Goal: Information Seeking & Learning: Learn about a topic

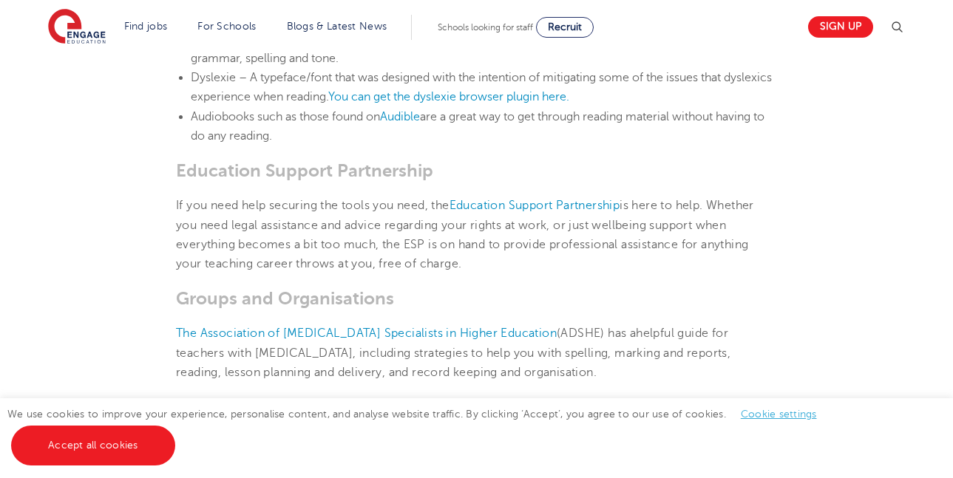
scroll to position [2144, 0]
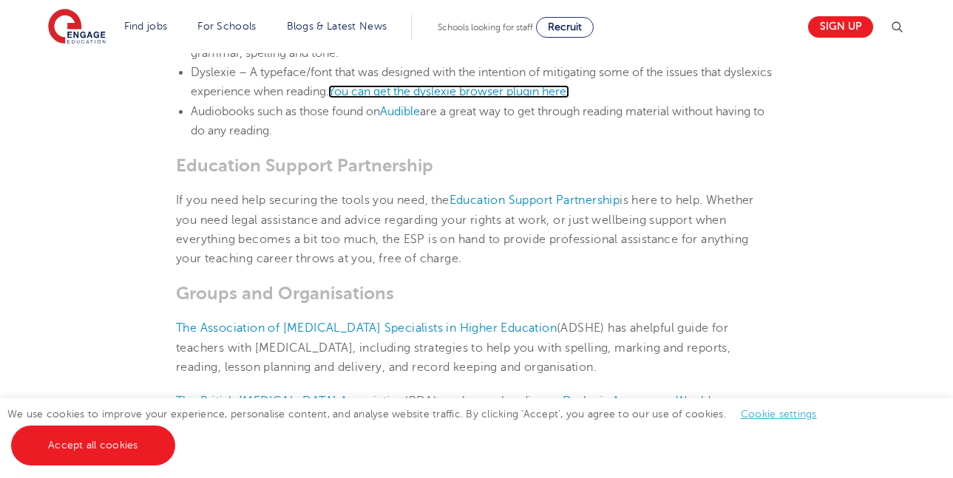
click at [442, 85] on span "You can get the dyslexie browser plugin here." at bounding box center [448, 91] width 241 height 13
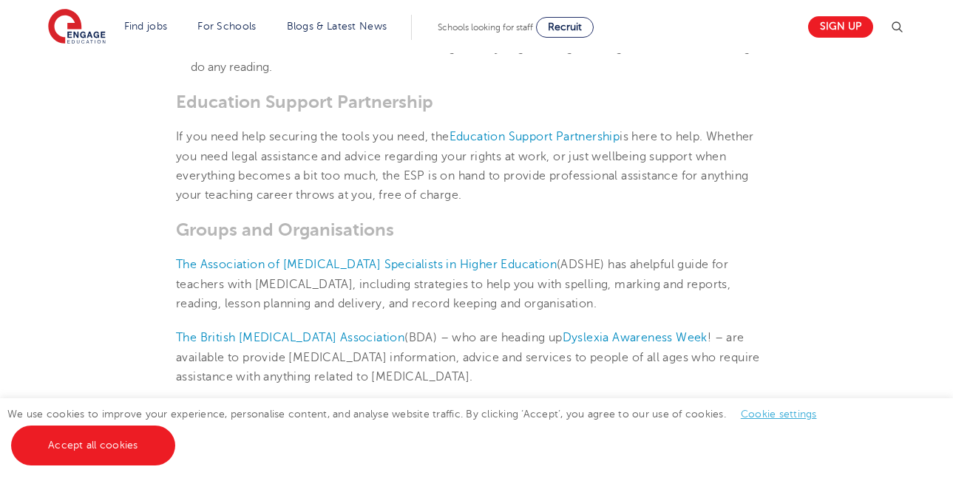
scroll to position [2159, 0]
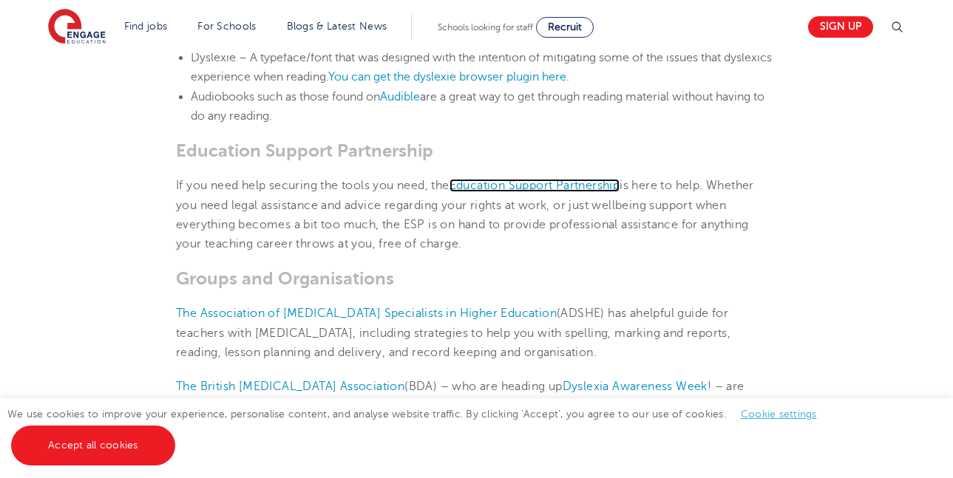
click at [530, 179] on span "Education Support Partnership" at bounding box center [535, 185] width 171 height 13
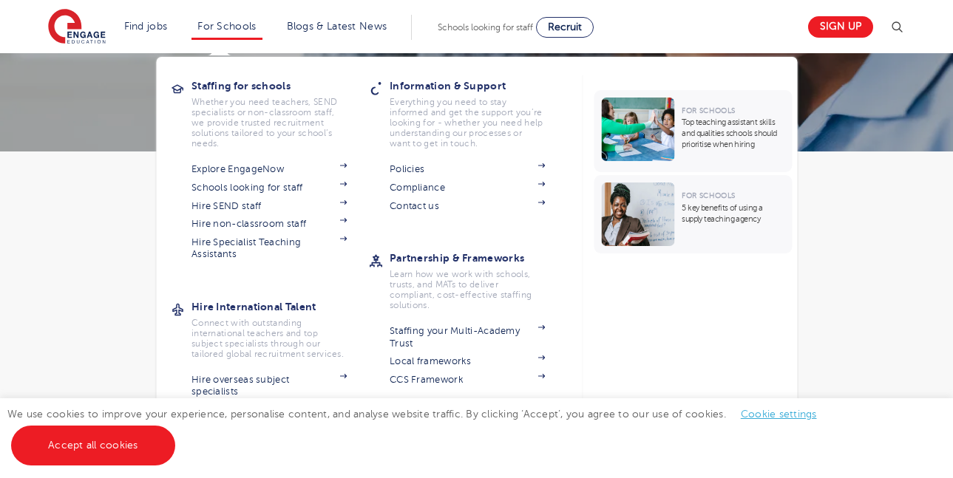
scroll to position [231, 0]
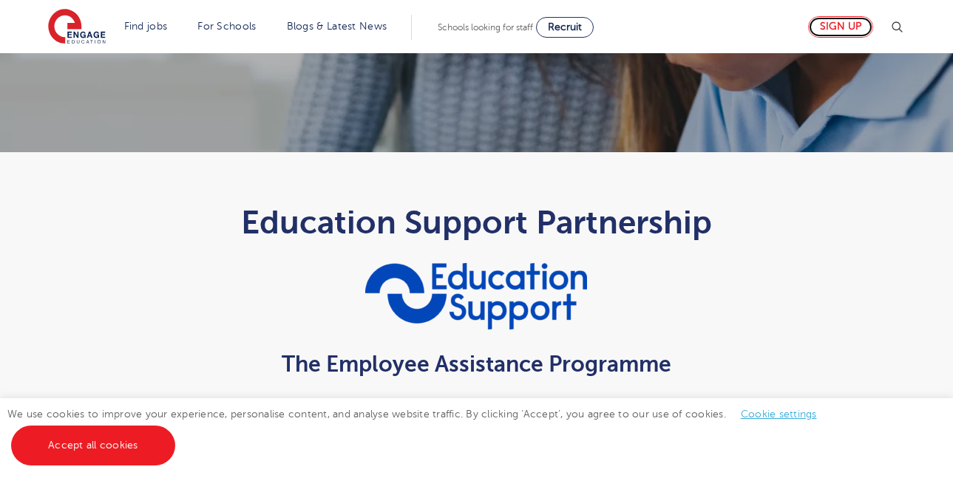
click at [839, 24] on link "Sign up" at bounding box center [840, 26] width 65 height 21
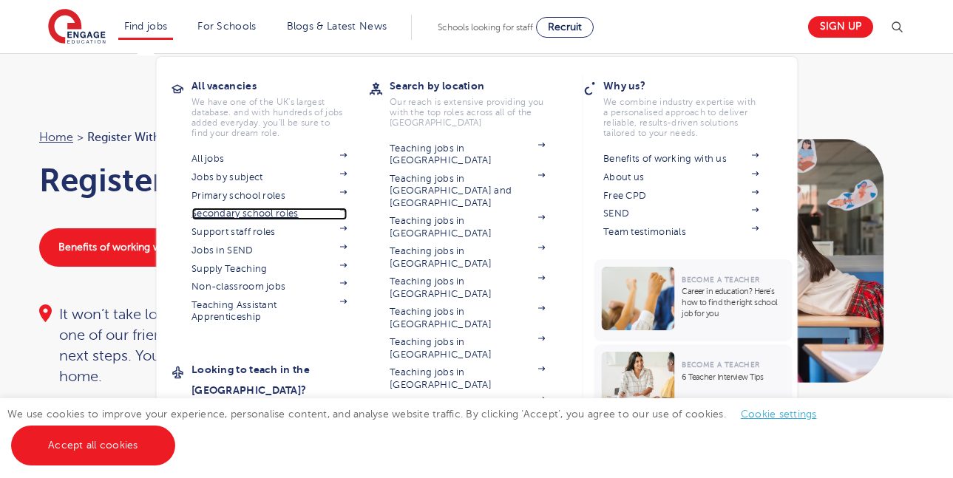
click at [347, 211] on img at bounding box center [342, 210] width 7 height 4
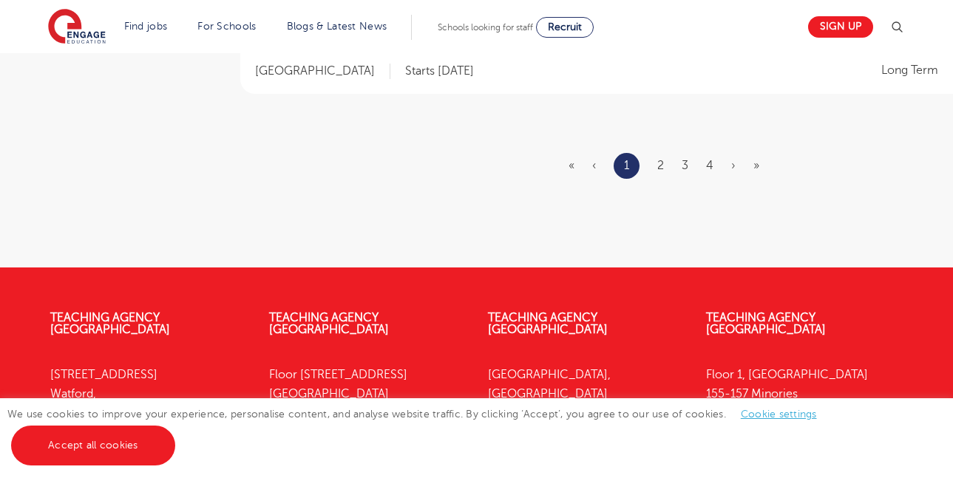
scroll to position [2031, 0]
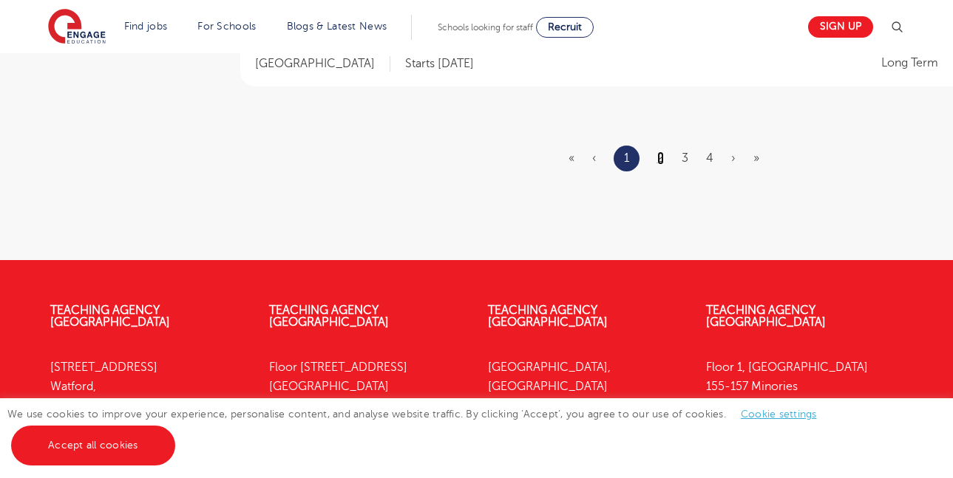
click at [662, 157] on link "2" at bounding box center [660, 158] width 7 height 13
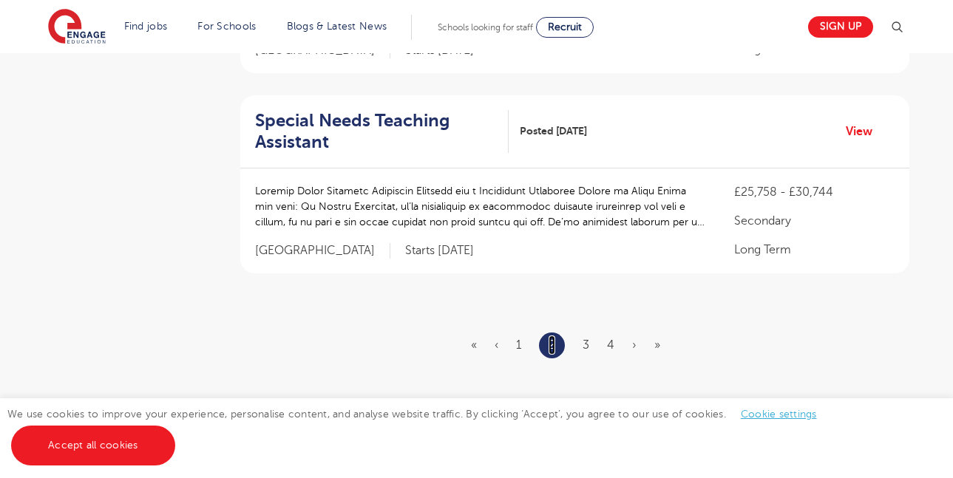
scroll to position [1824, 0]
click at [589, 337] on link "3" at bounding box center [586, 343] width 7 height 13
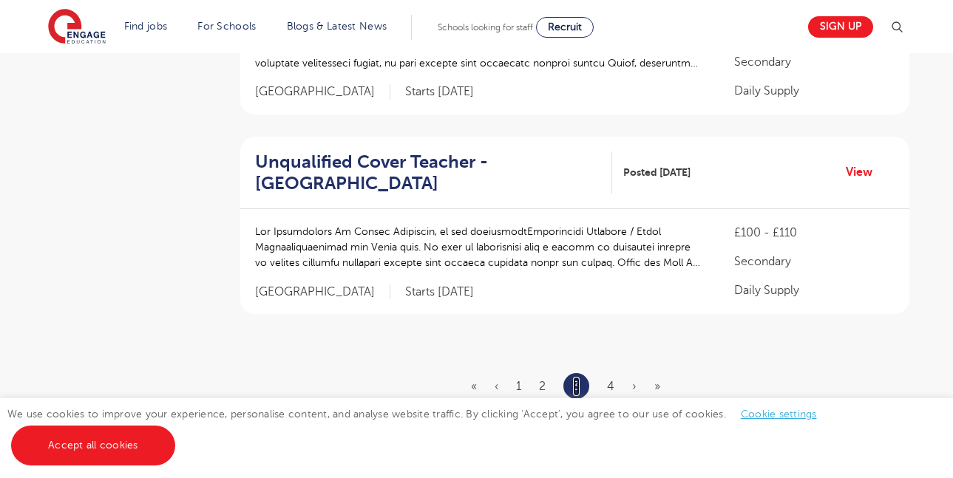
scroll to position [0, 0]
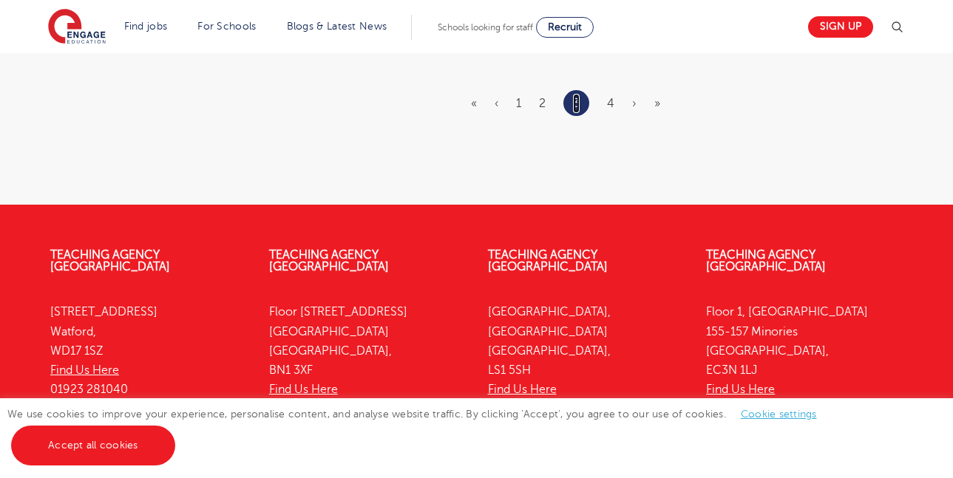
scroll to position [2109, 0]
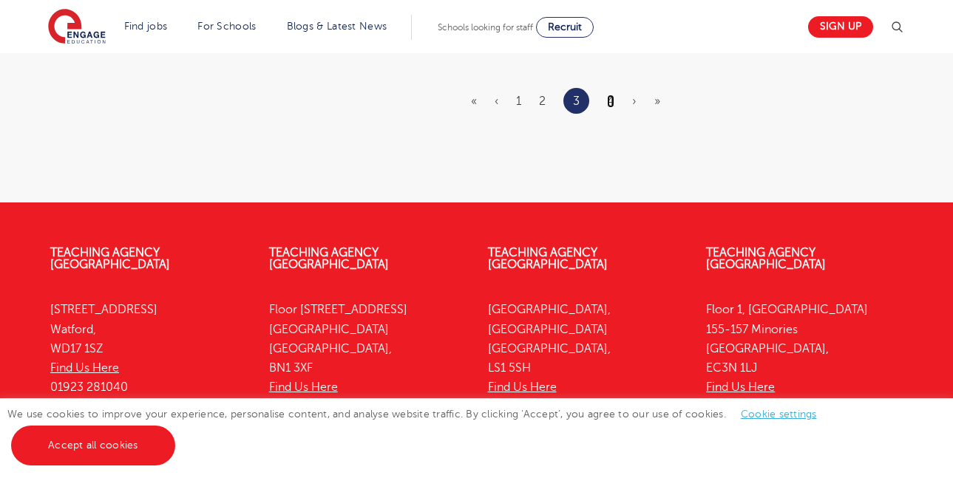
click at [611, 98] on link "4" at bounding box center [610, 101] width 7 height 13
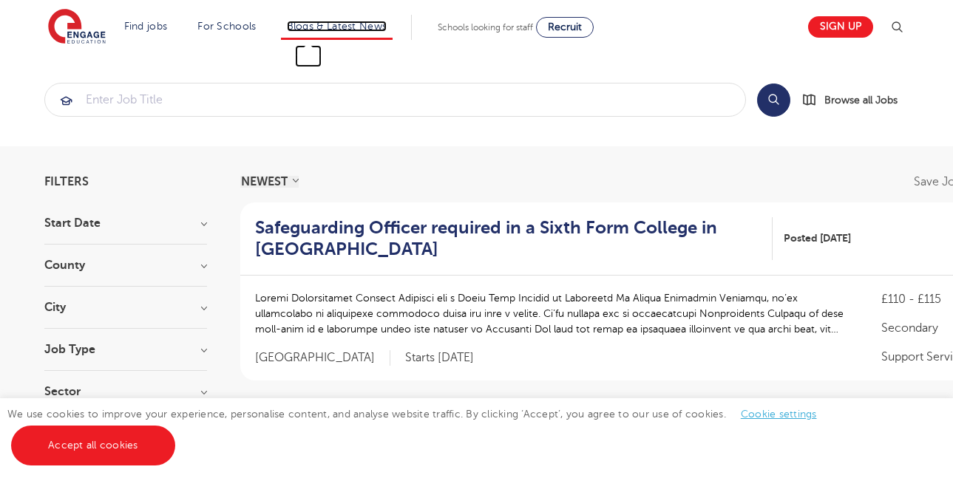
click at [326, 29] on link "Blogs & Latest News" at bounding box center [337, 26] width 101 height 11
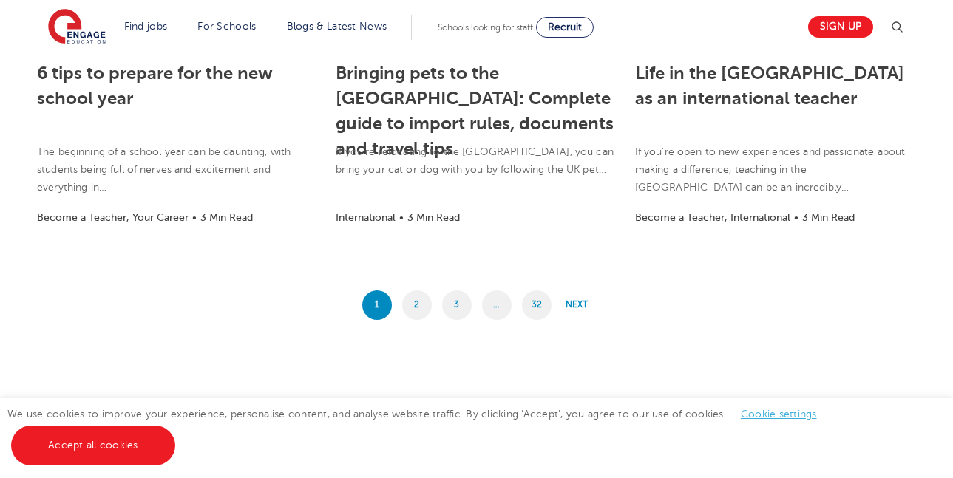
scroll to position [1331, 0]
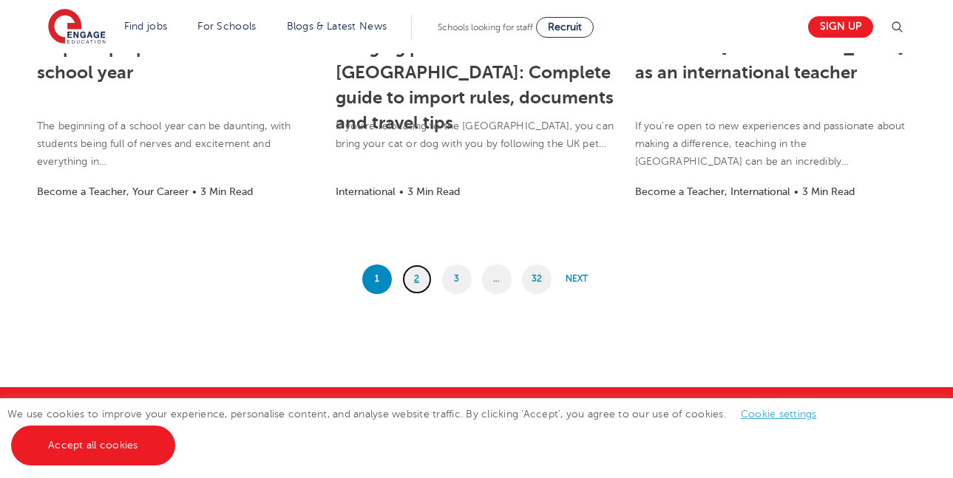
click at [416, 280] on link "2" at bounding box center [417, 280] width 30 height 30
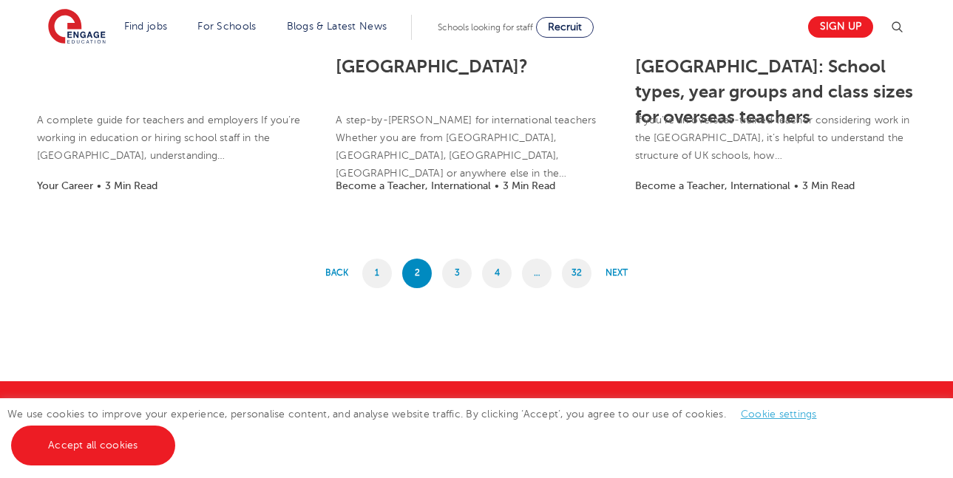
scroll to position [1316, 0]
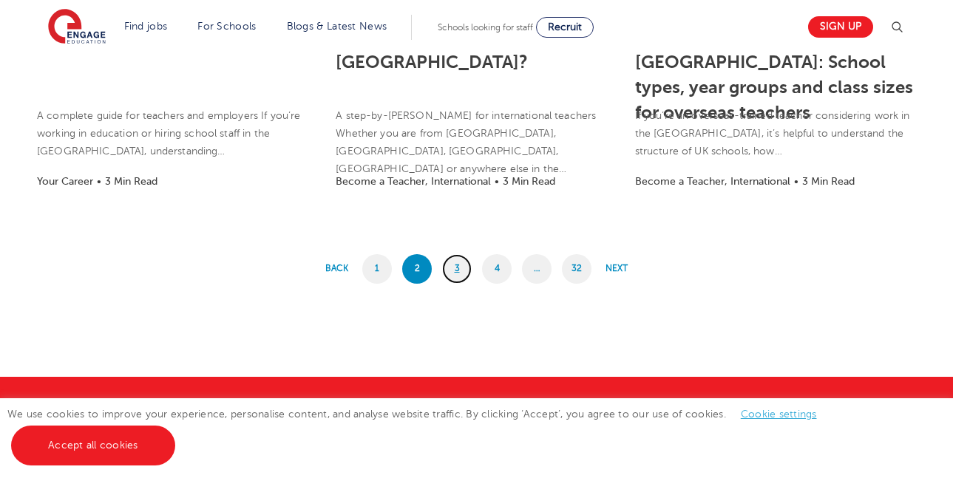
click at [450, 265] on link "3" at bounding box center [457, 269] width 30 height 30
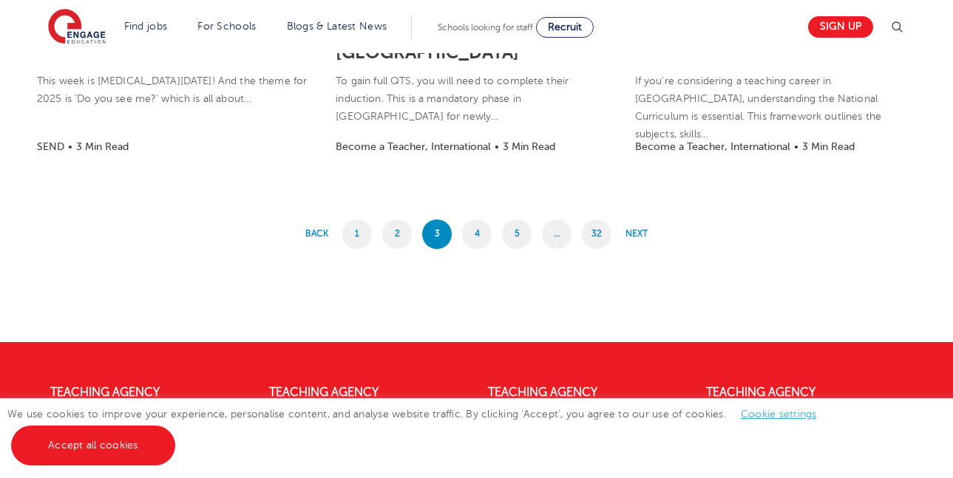
scroll to position [1429, 0]
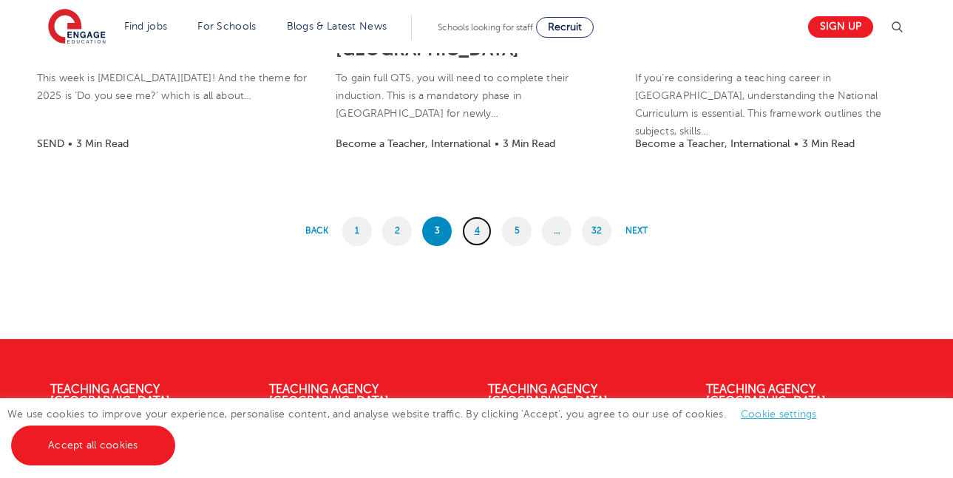
click at [476, 231] on link "4" at bounding box center [477, 232] width 30 height 30
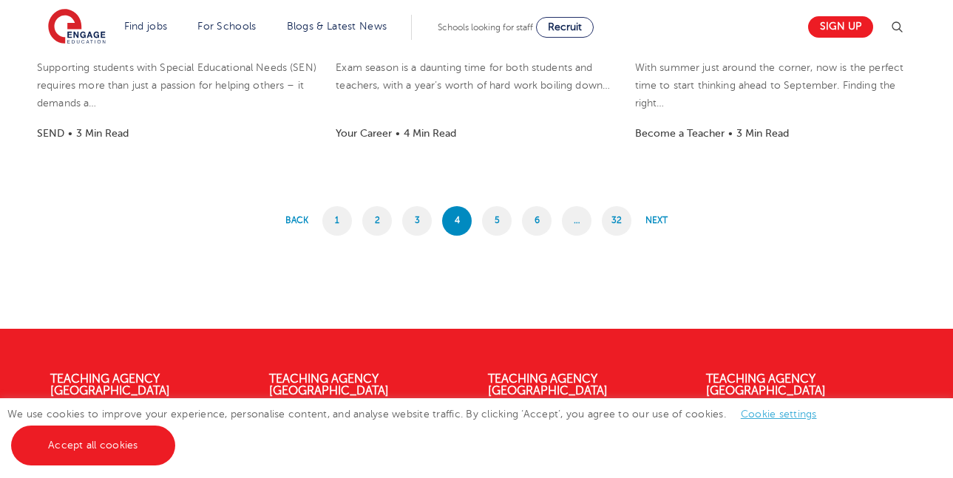
scroll to position [1389, 0]
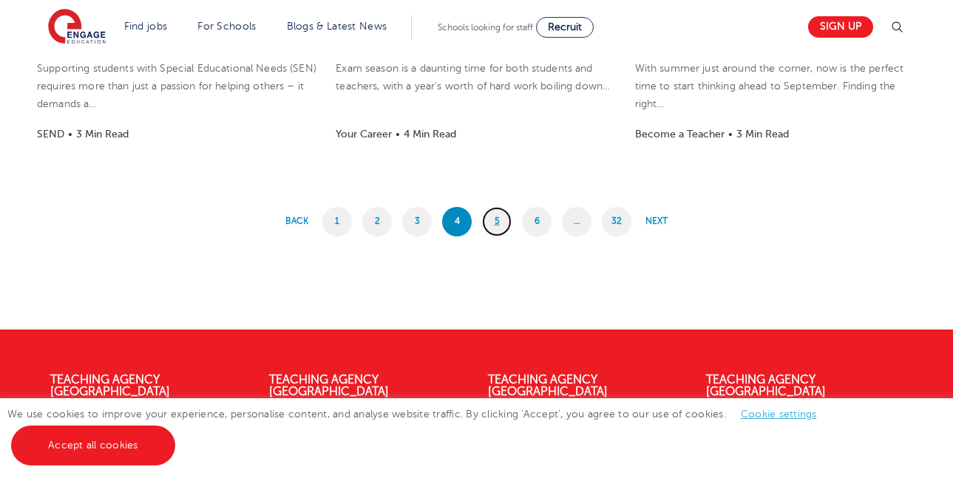
click at [505, 225] on link "5" at bounding box center [497, 222] width 30 height 30
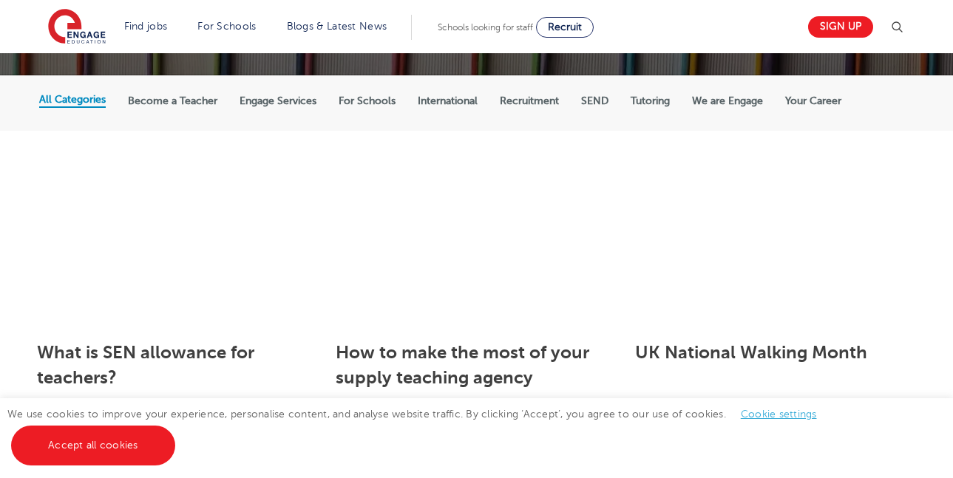
scroll to position [269, 0]
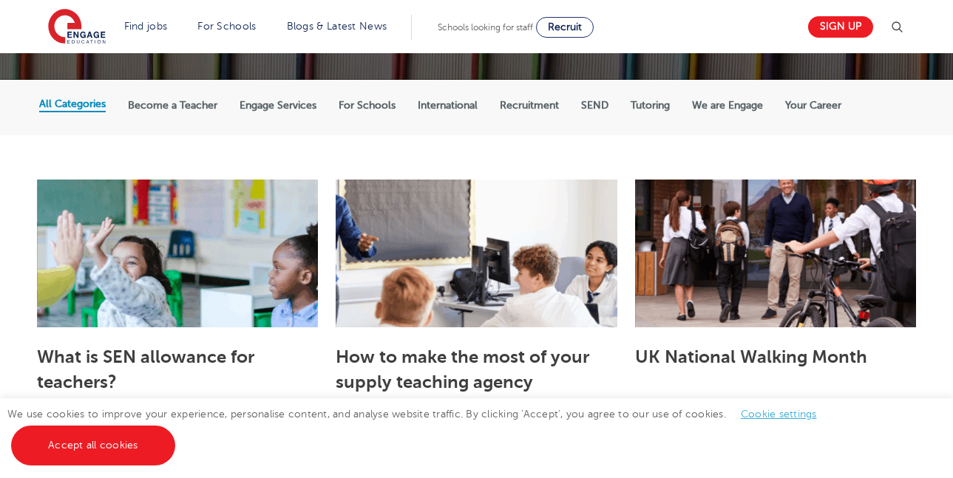
click at [550, 106] on label "Recruitment" at bounding box center [529, 105] width 59 height 13
click at [0, 0] on input "Recruitment" at bounding box center [0, 0] width 0 height 0
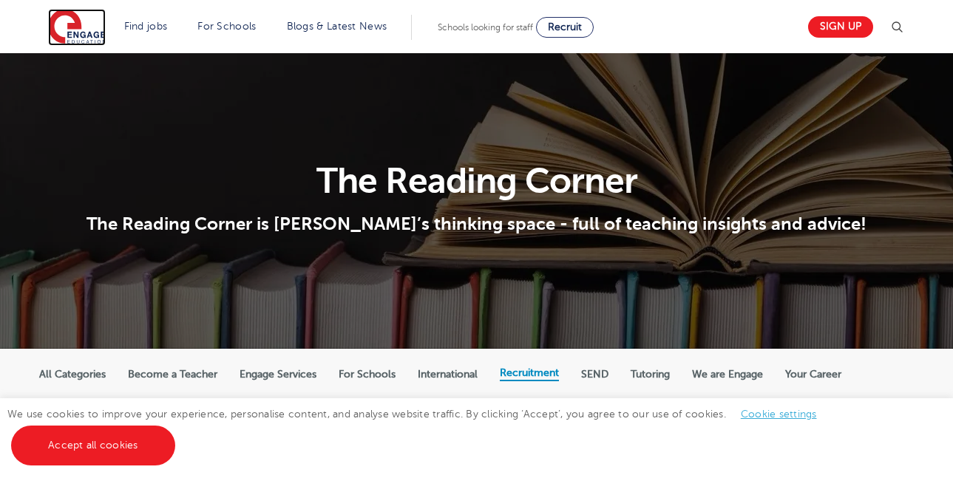
click at [82, 31] on img at bounding box center [77, 27] width 58 height 37
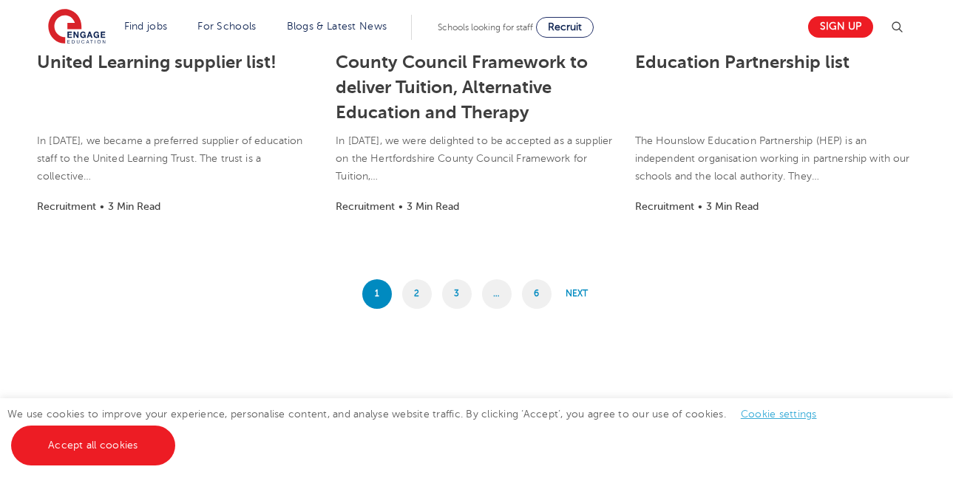
scroll to position [1331, 0]
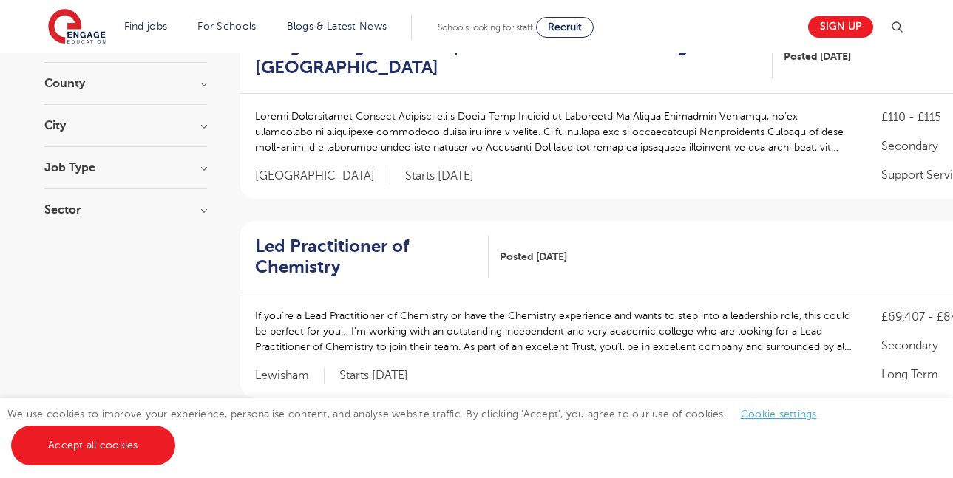
scroll to position [183, 0]
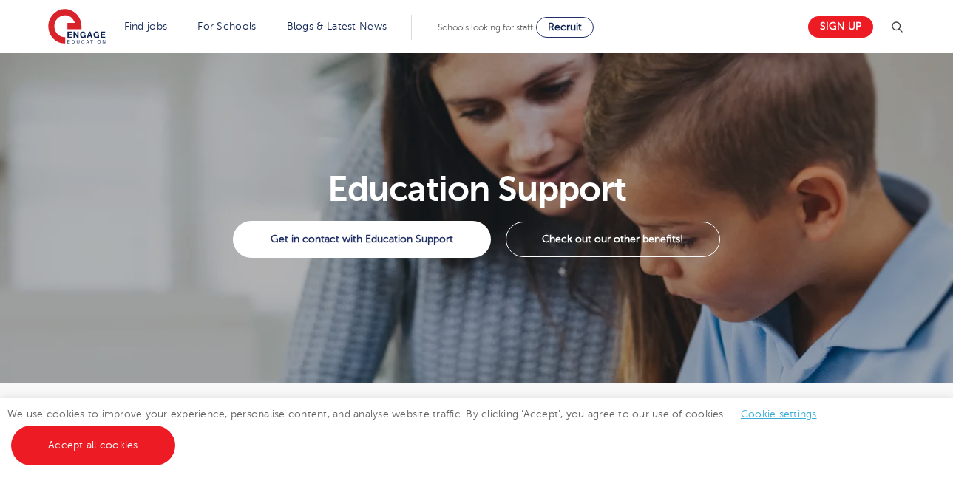
scroll to position [231, 0]
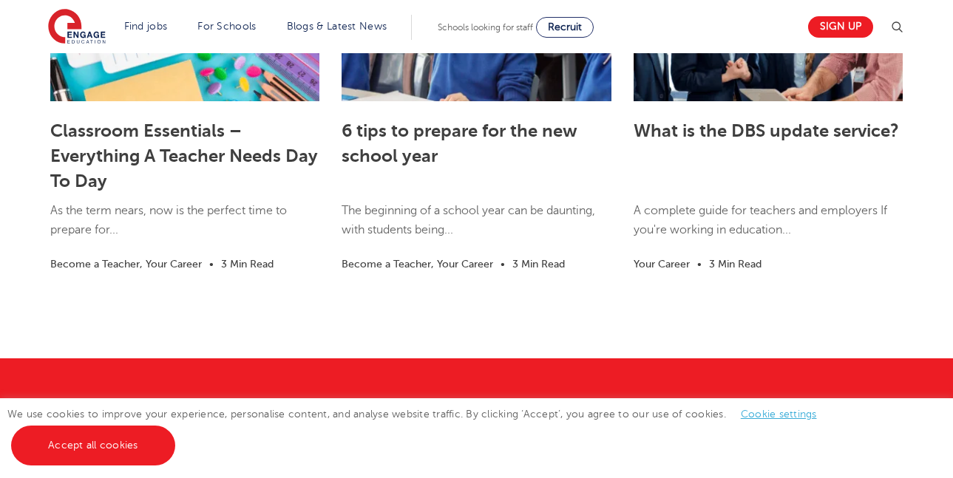
scroll to position [3229, 0]
